Goal: Navigation & Orientation: Find specific page/section

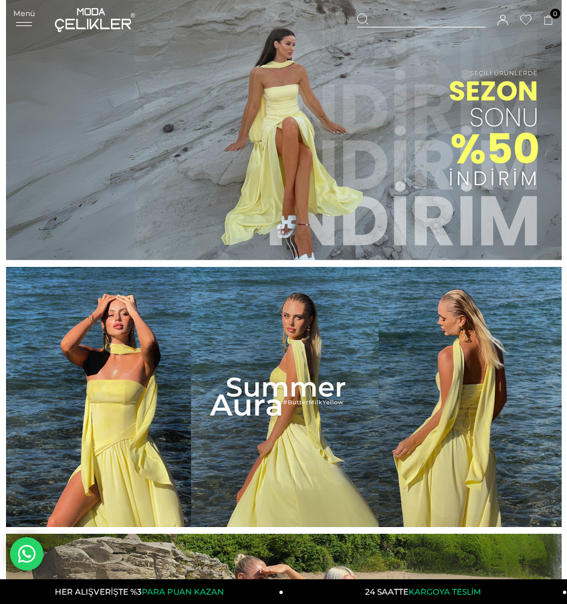
click at [29, 23] on icon at bounding box center [24, 24] width 20 height 4
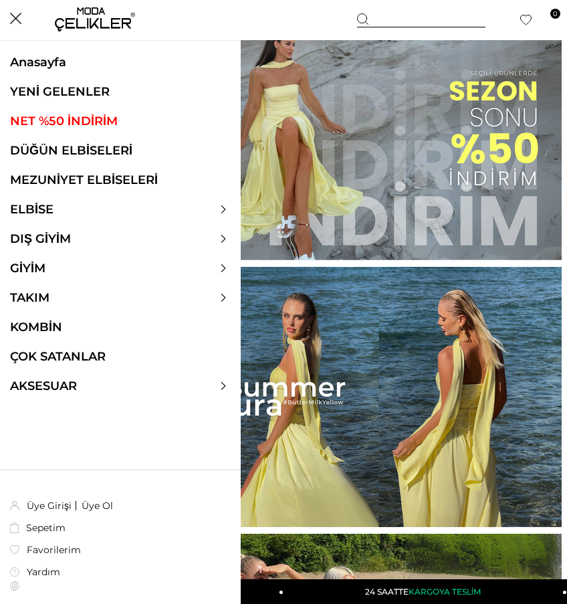
click at [61, 87] on link "YENİ GELENLER" at bounding box center [120, 91] width 241 height 15
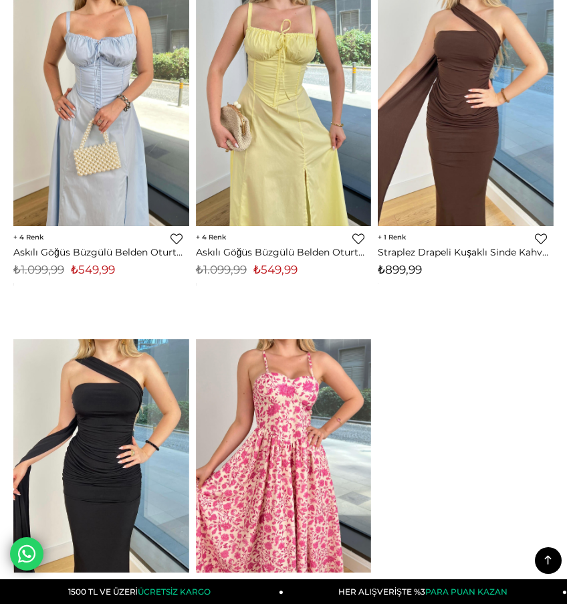
scroll to position [9137, 0]
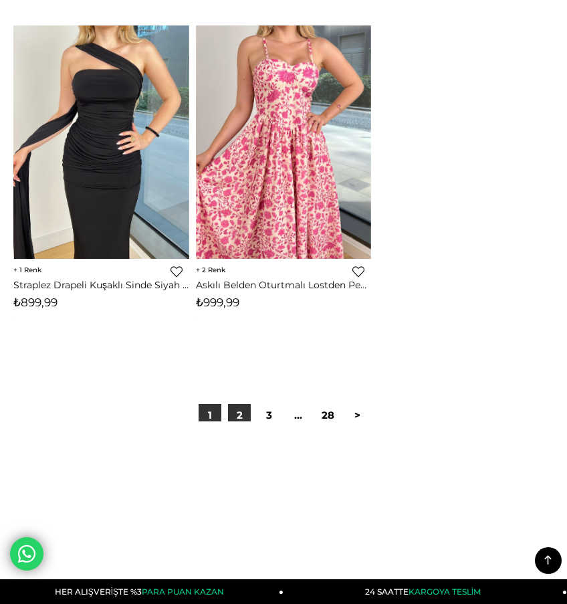
click at [243, 416] on link "2" at bounding box center [239, 415] width 23 height 23
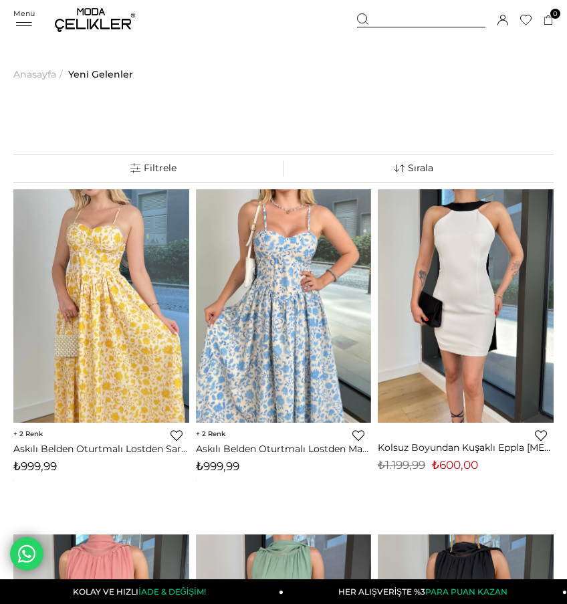
click at [23, 20] on div "Menü" at bounding box center [23, 18] width 21 height 19
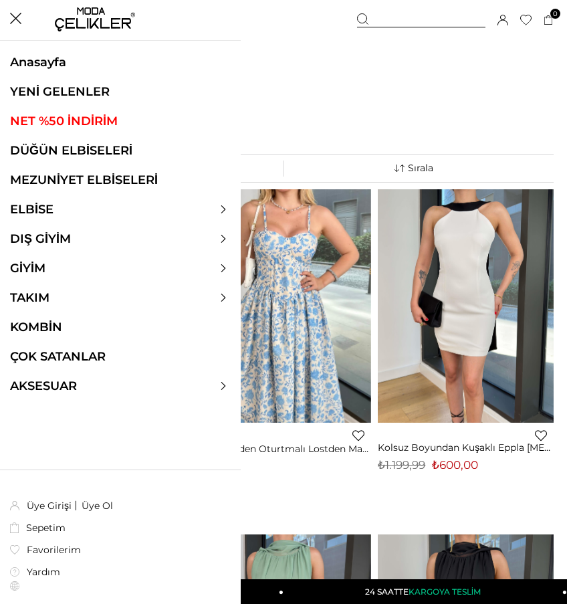
click at [72, 92] on link "YENİ GELENLER" at bounding box center [120, 91] width 241 height 15
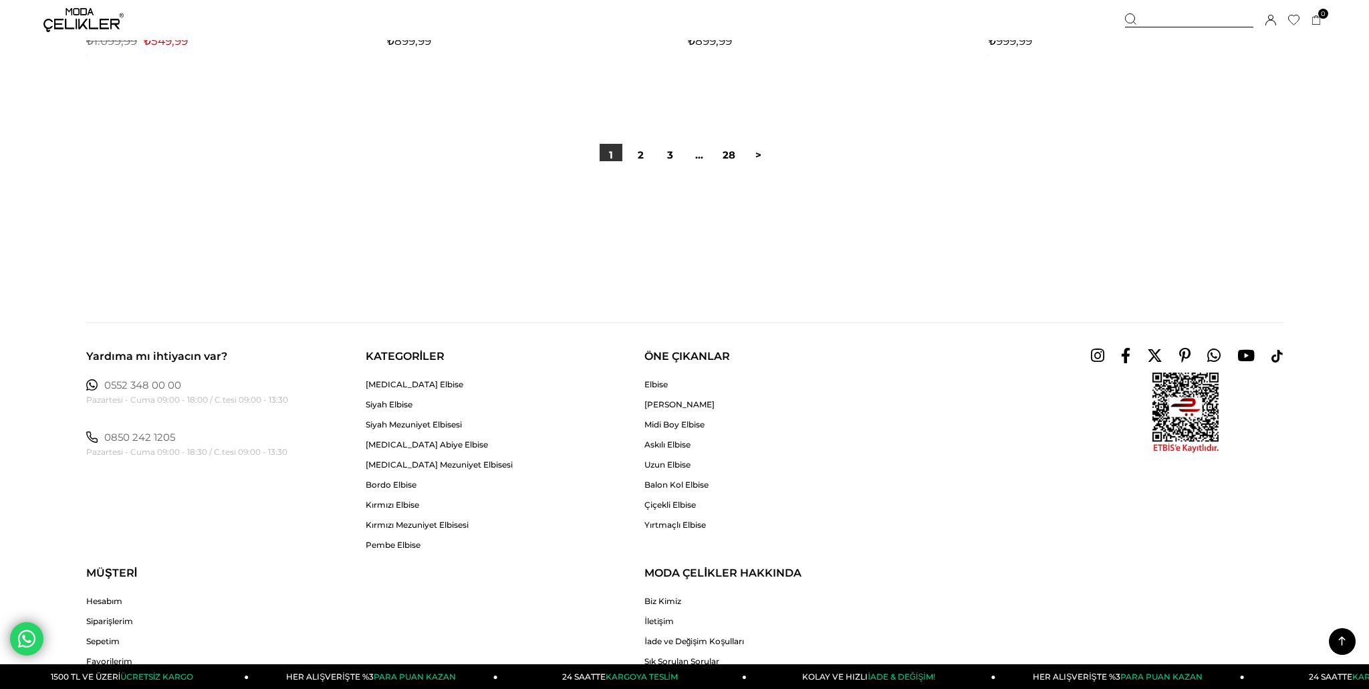
scroll to position [9850, 0]
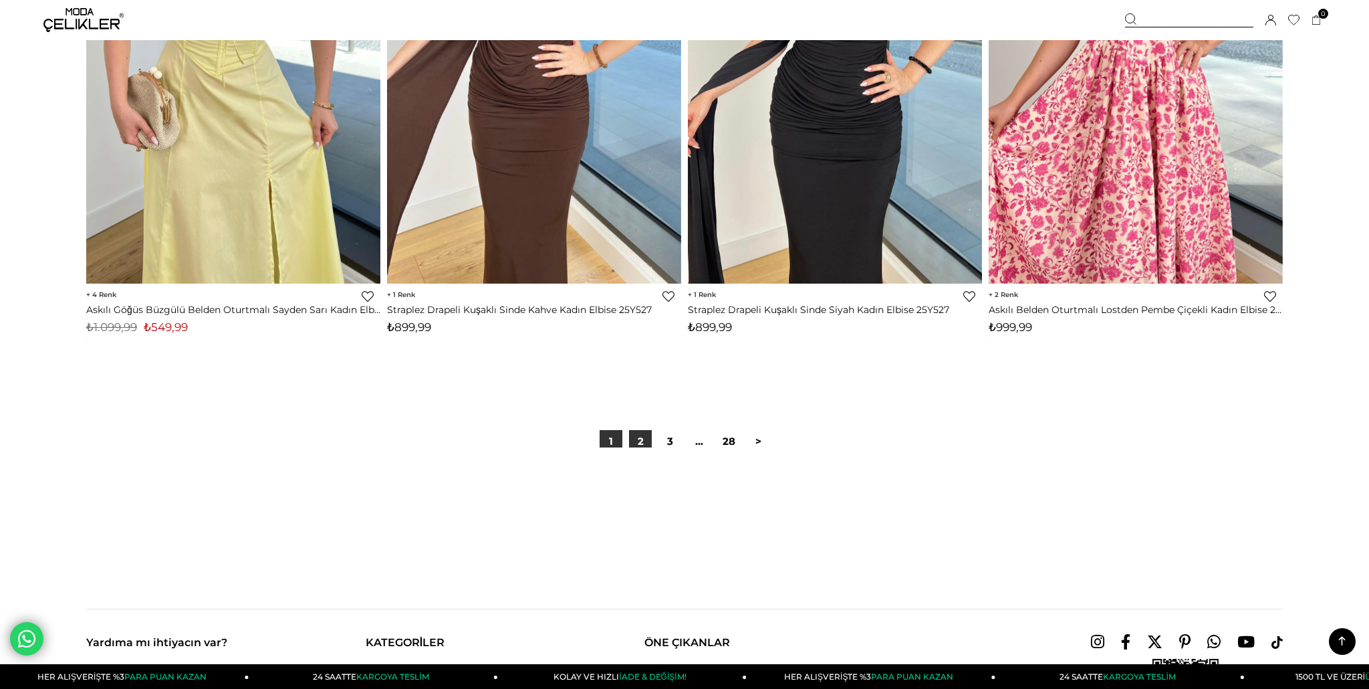
click at [636, 441] on link "2" at bounding box center [640, 441] width 23 height 23
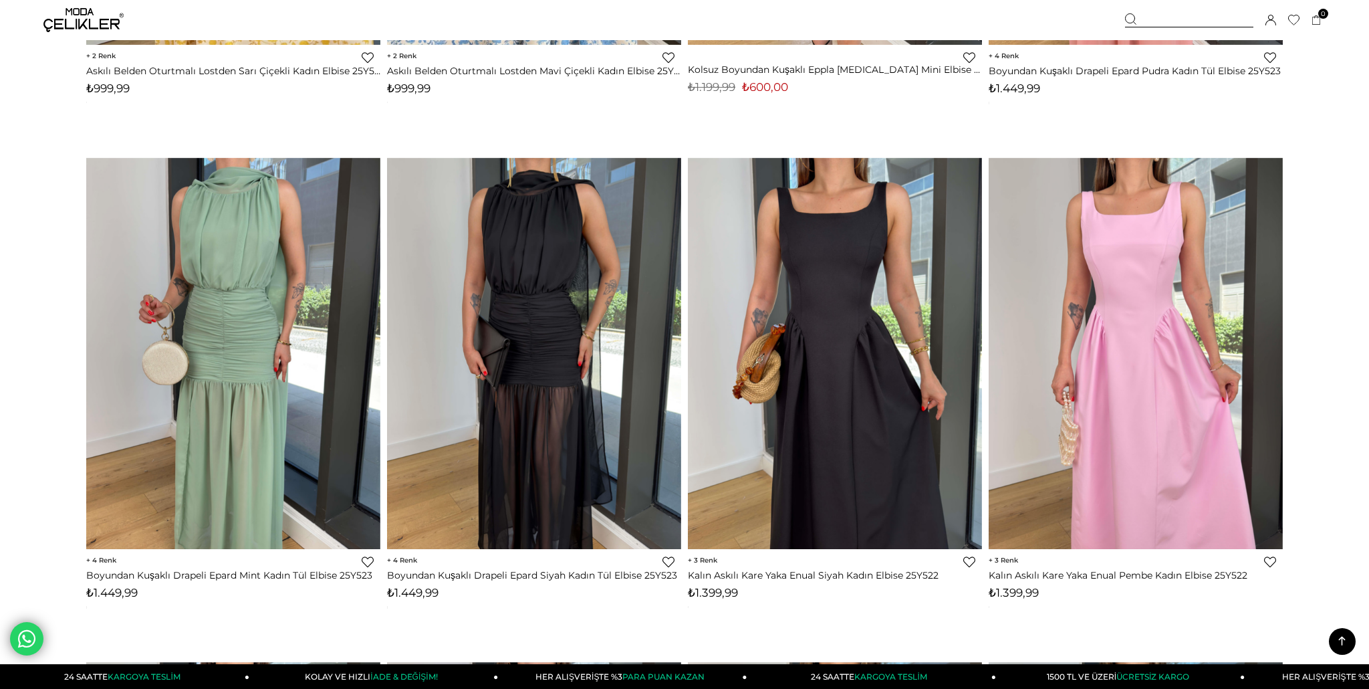
scroll to position [665, 0]
